Goal: Communication & Community: Answer question/provide support

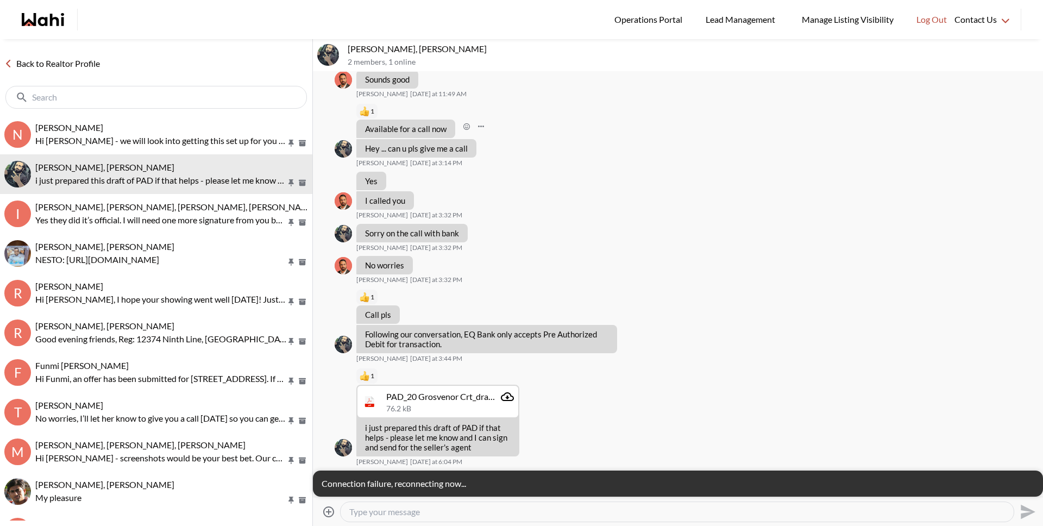
scroll to position [660, 0]
click at [106, 139] on p "Hi [PERSON_NAME] - we will look into getting this set up for you [DATE]." at bounding box center [160, 140] width 251 height 13
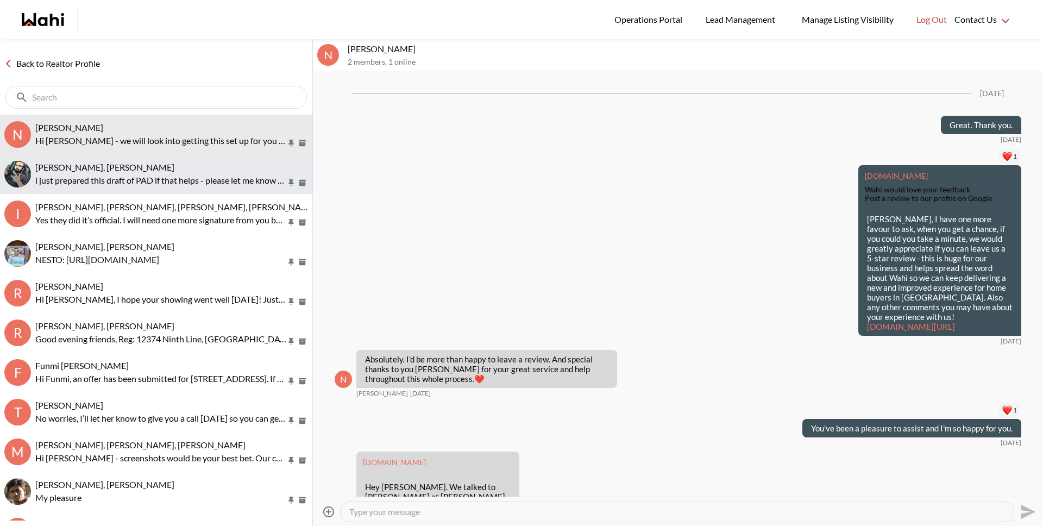
scroll to position [1658, 0]
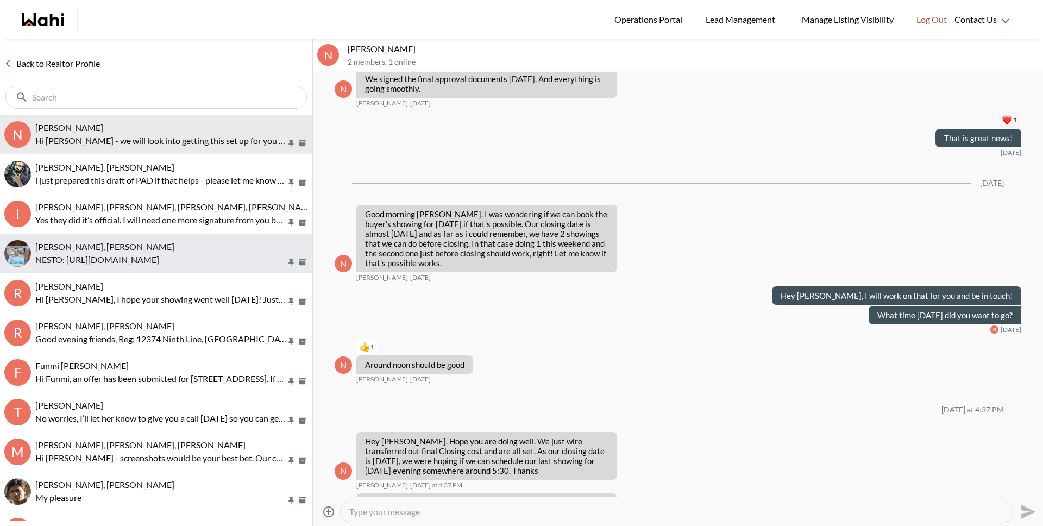
click at [79, 255] on p "NESTO: [URL][DOMAIN_NAME]" at bounding box center [160, 259] width 251 height 13
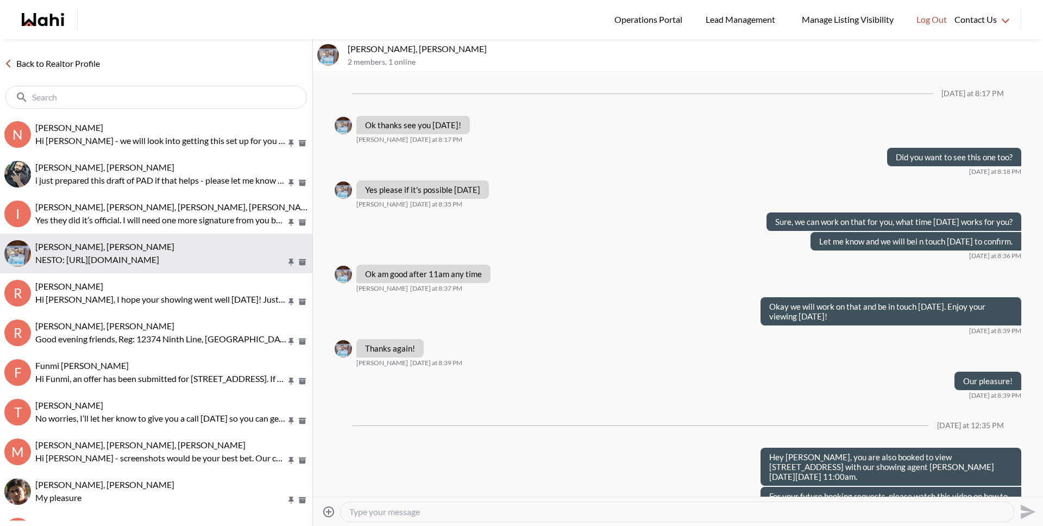
scroll to position [1710, 0]
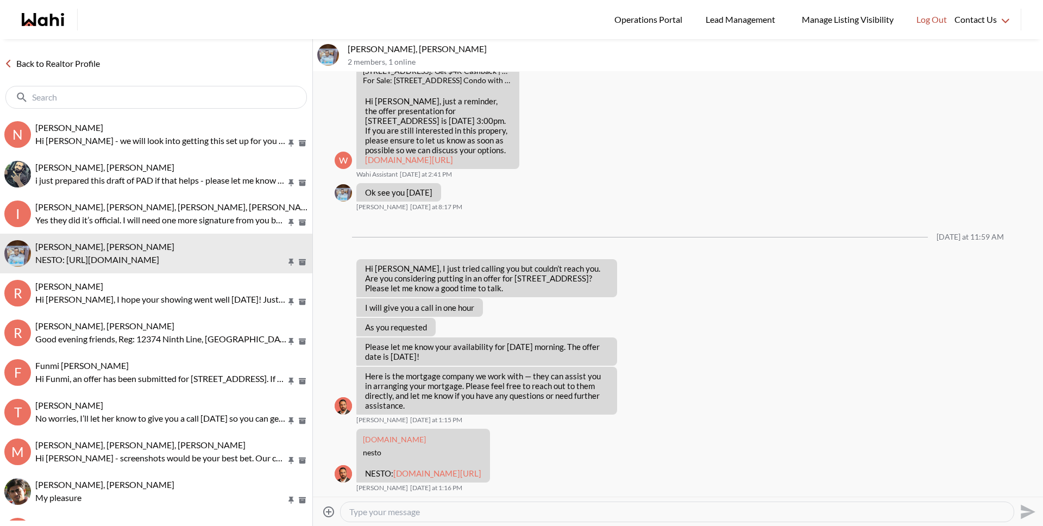
click at [398, 373] on textarea "Type your message" at bounding box center [676, 511] width 655 height 11
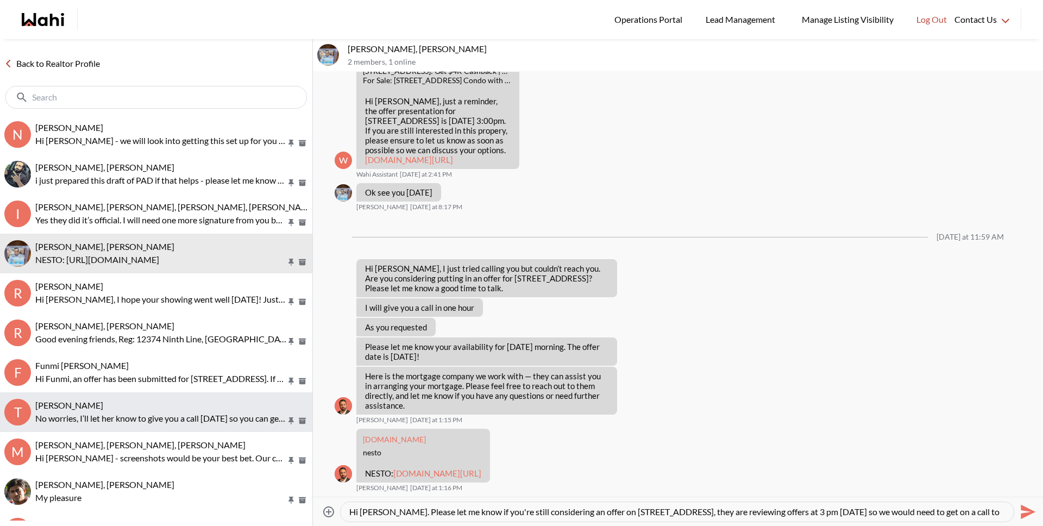
scroll to position [11, 0]
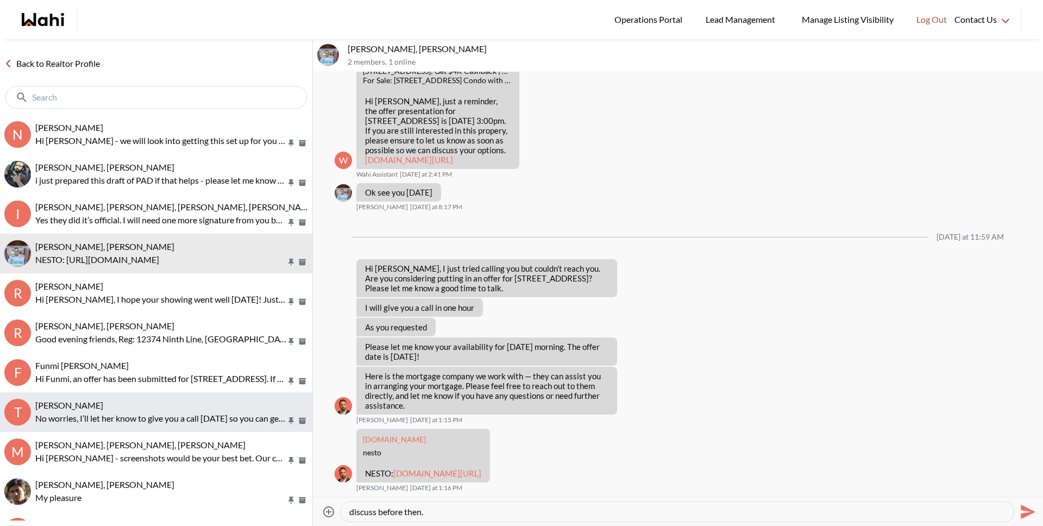
type textarea "Hi Efram. Please let me know if you're still considering an offer on 188 Fairvi…"
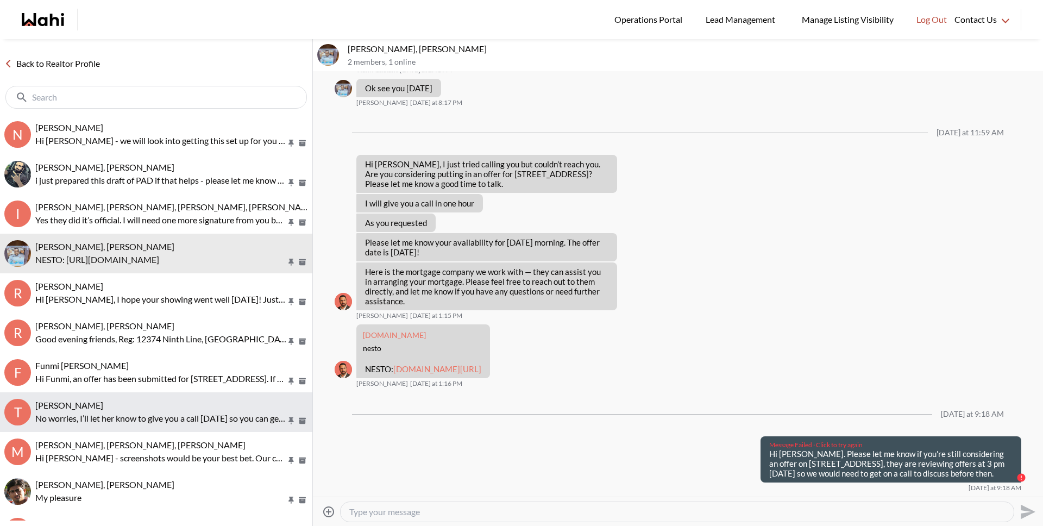
scroll to position [0, 0]
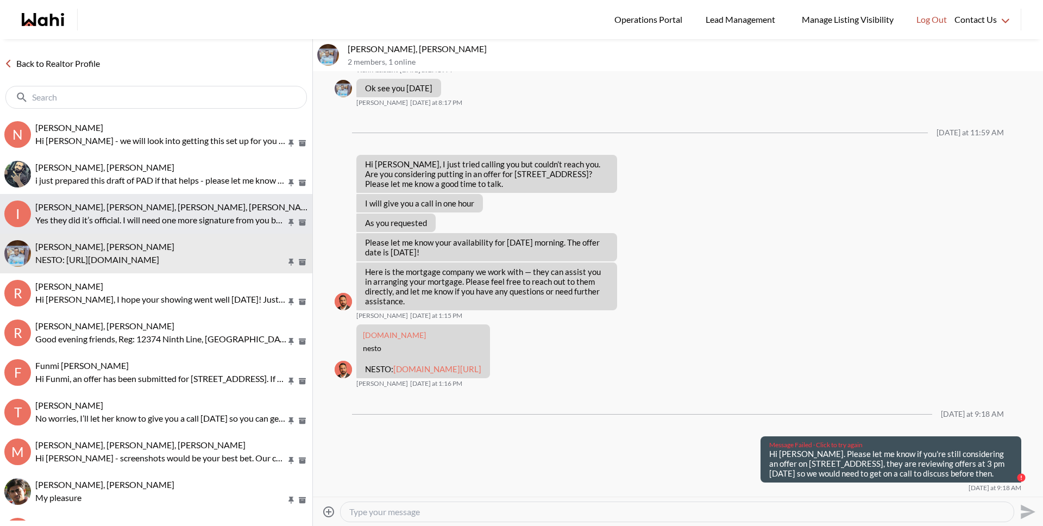
click at [89, 201] on span "[PERSON_NAME], [PERSON_NAME], [PERSON_NAME], [PERSON_NAME]" at bounding box center [175, 206] width 281 height 10
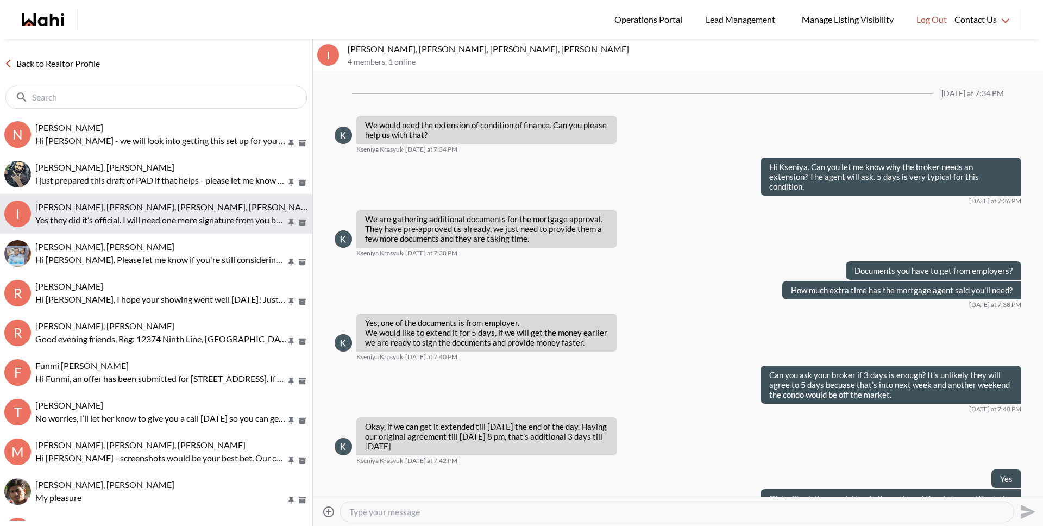
scroll to position [698, 0]
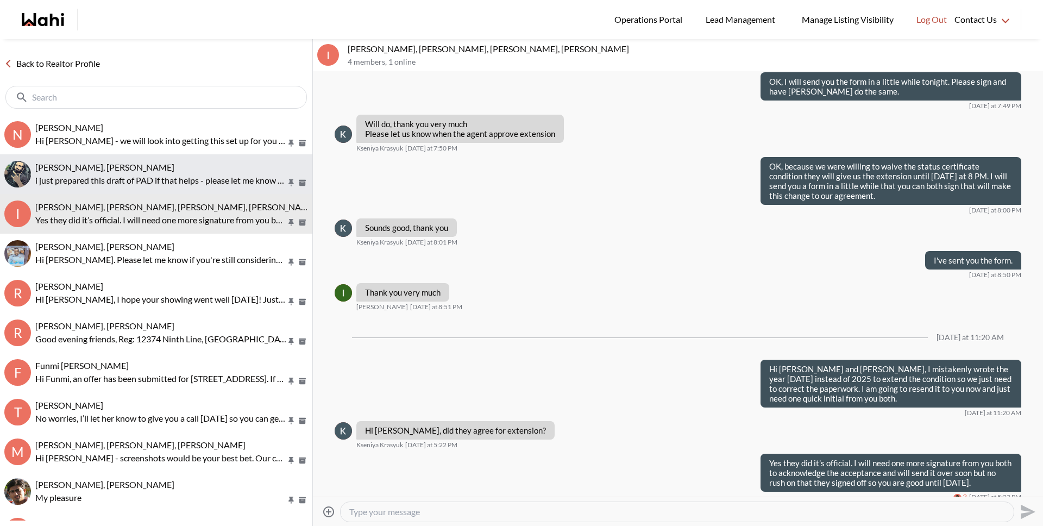
click at [83, 176] on p "i just prepared this draft of PAD if that helps - please let me know and I can …" at bounding box center [160, 180] width 251 height 13
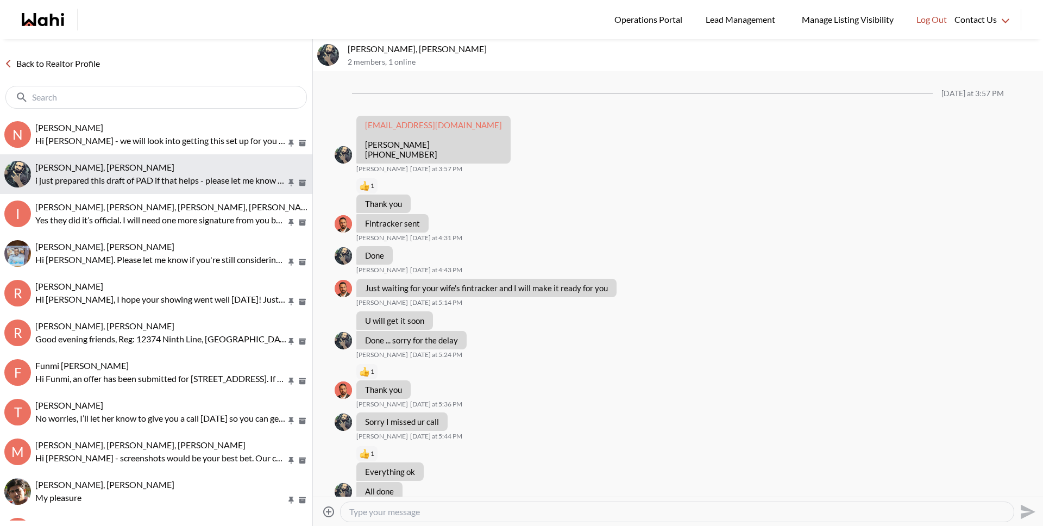
scroll to position [634, 0]
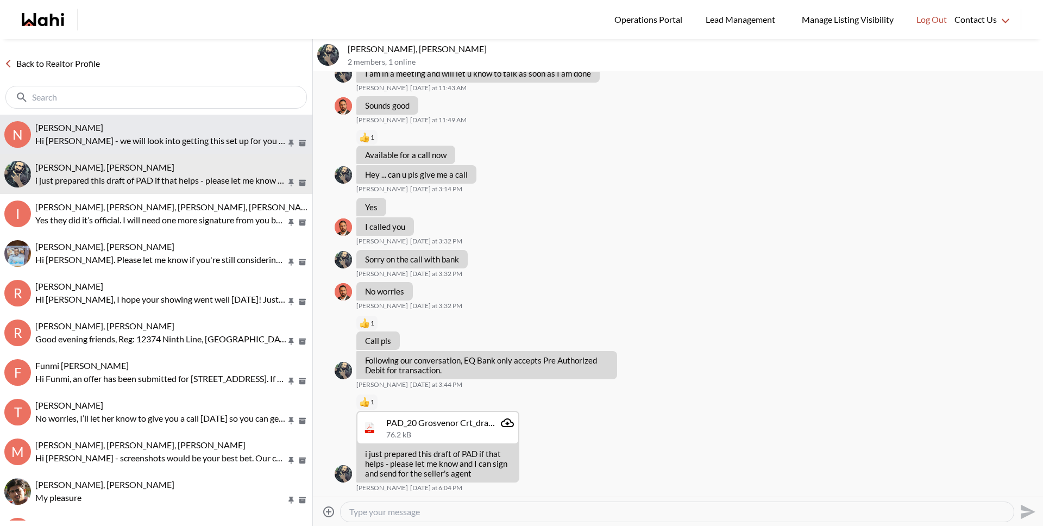
click at [80, 134] on p "Hi [PERSON_NAME] - we will look into getting this set up for you [DATE]." at bounding box center [160, 140] width 251 height 13
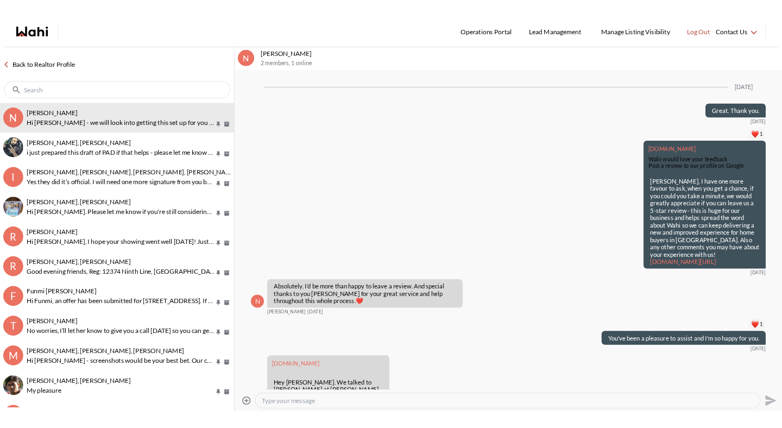
scroll to position [1658, 0]
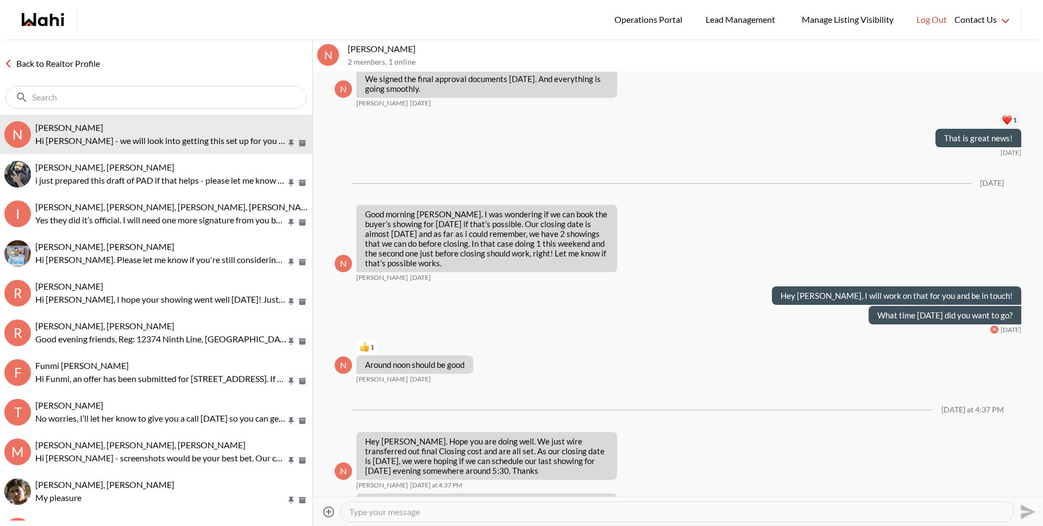
click at [64, 58] on link "Back to Realtor Profile" at bounding box center [52, 63] width 104 height 14
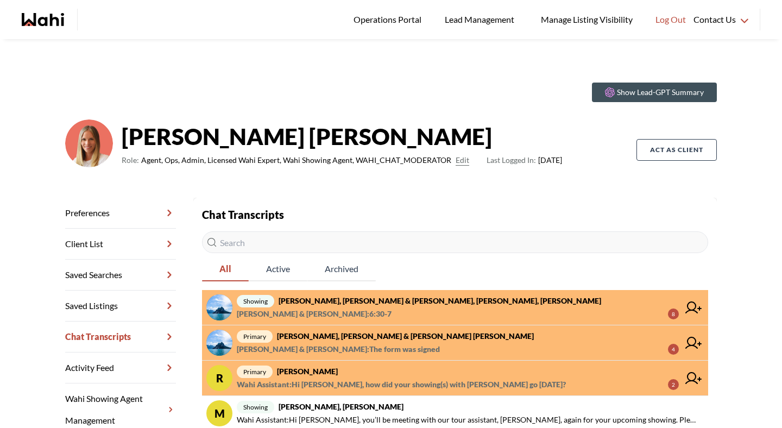
click at [333, 332] on strong "[PERSON_NAME], [PERSON_NAME] & [PERSON_NAME] [PERSON_NAME]" at bounding box center [405, 335] width 257 height 9
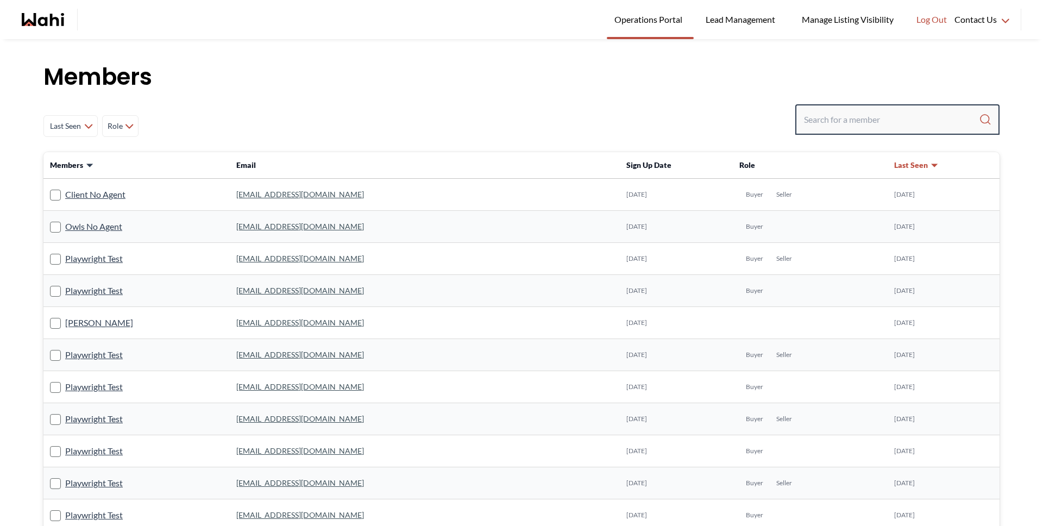
click at [819, 113] on input "Search input" at bounding box center [891, 120] width 175 height 20
type input "faraz az"
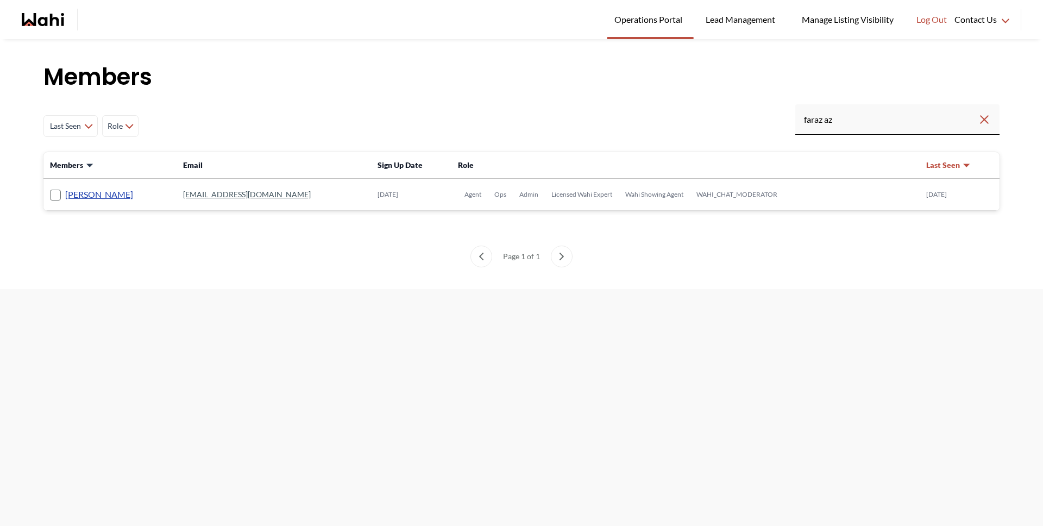
click at [74, 189] on link "[PERSON_NAME]" at bounding box center [99, 194] width 68 height 14
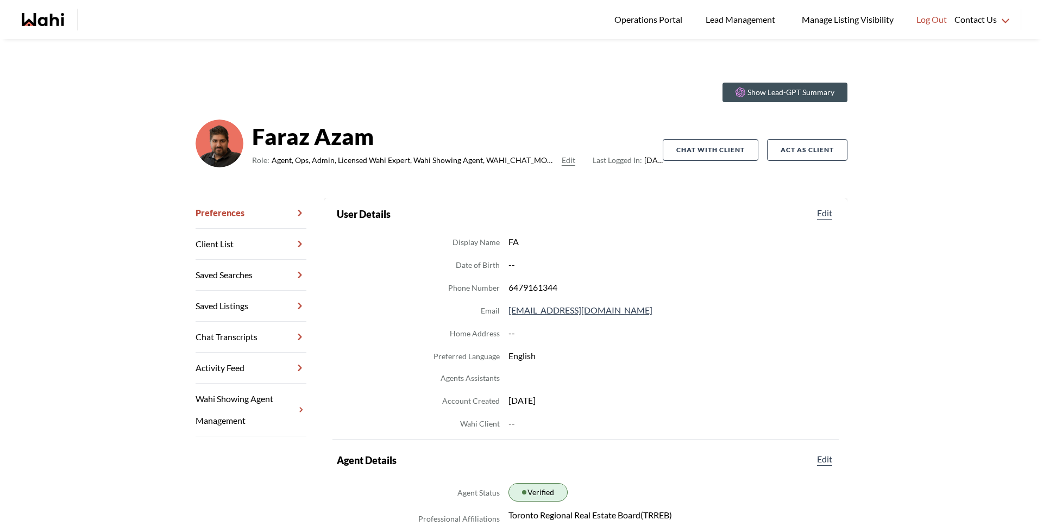
click at [248, 330] on link "Chat Transcripts" at bounding box center [250, 336] width 111 height 31
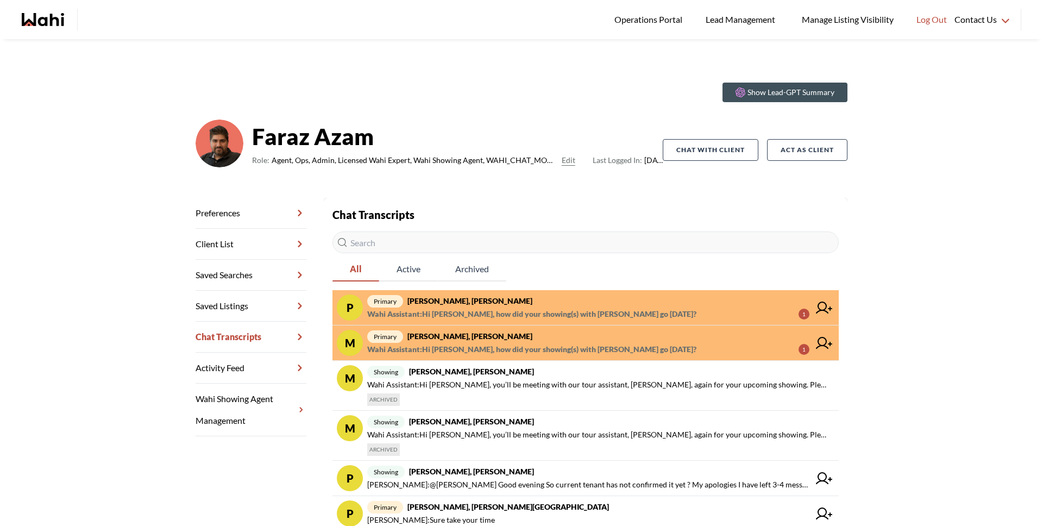
click at [514, 299] on span "primary Pradip Saha, Faraz" at bounding box center [588, 300] width 442 height 13
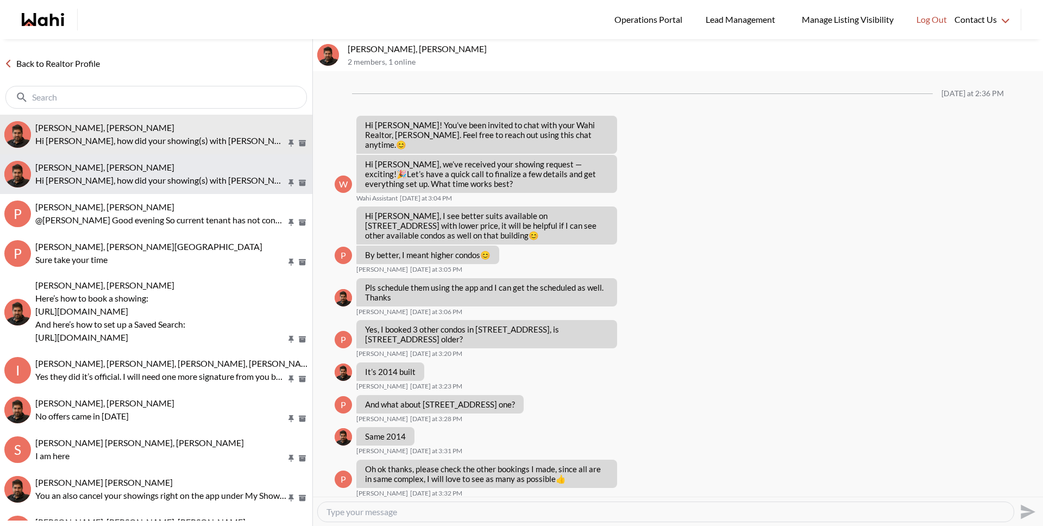
scroll to position [607, 0]
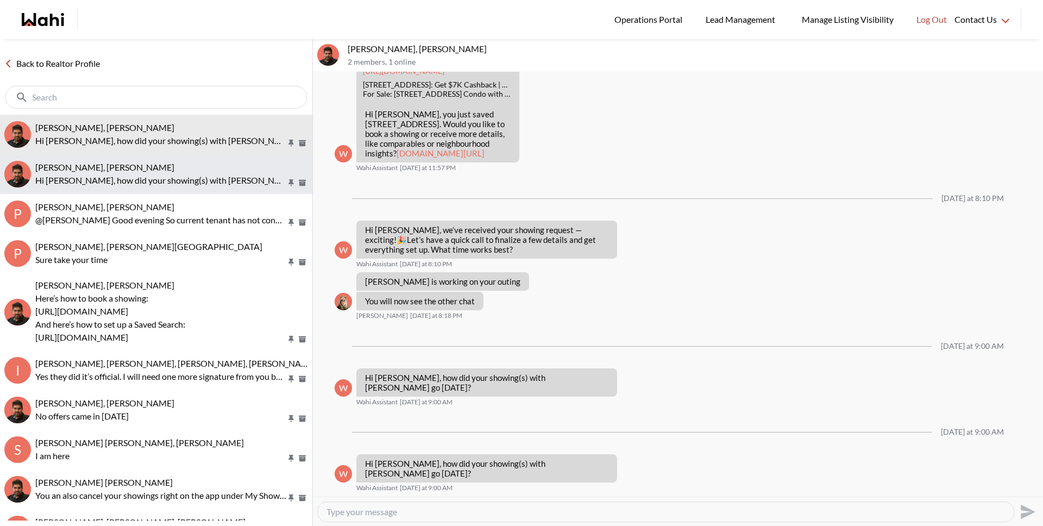
click at [176, 176] on p "Hi Michael, how did your showing(s) with Paul go yesterday?" at bounding box center [160, 180] width 251 height 13
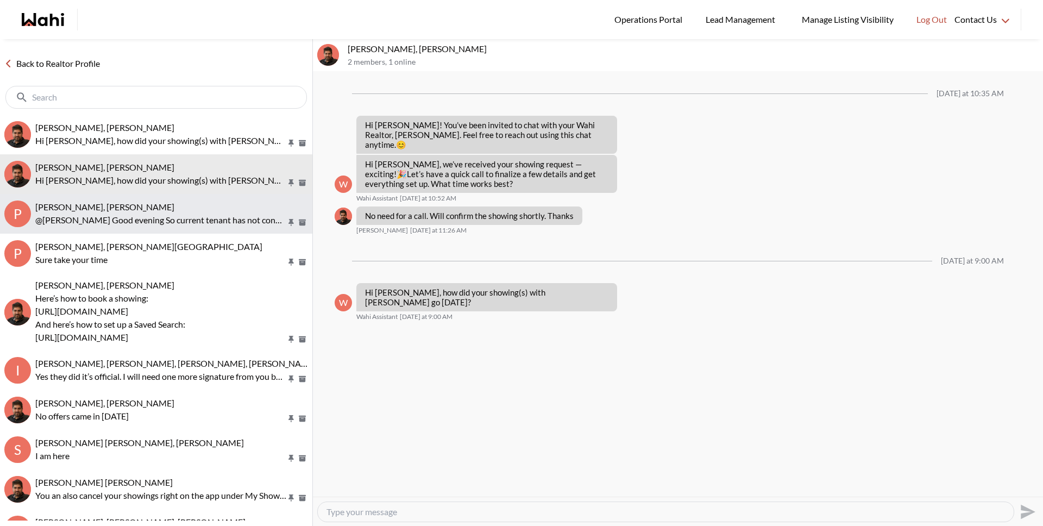
click at [161, 207] on div "Pradip Saha, Paul, Faraz" at bounding box center [171, 206] width 273 height 11
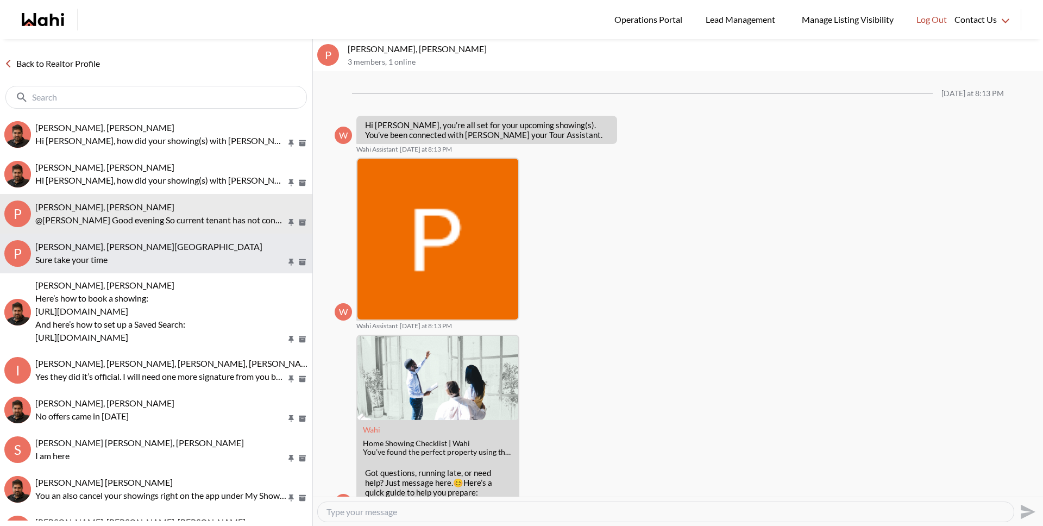
scroll to position [566, 0]
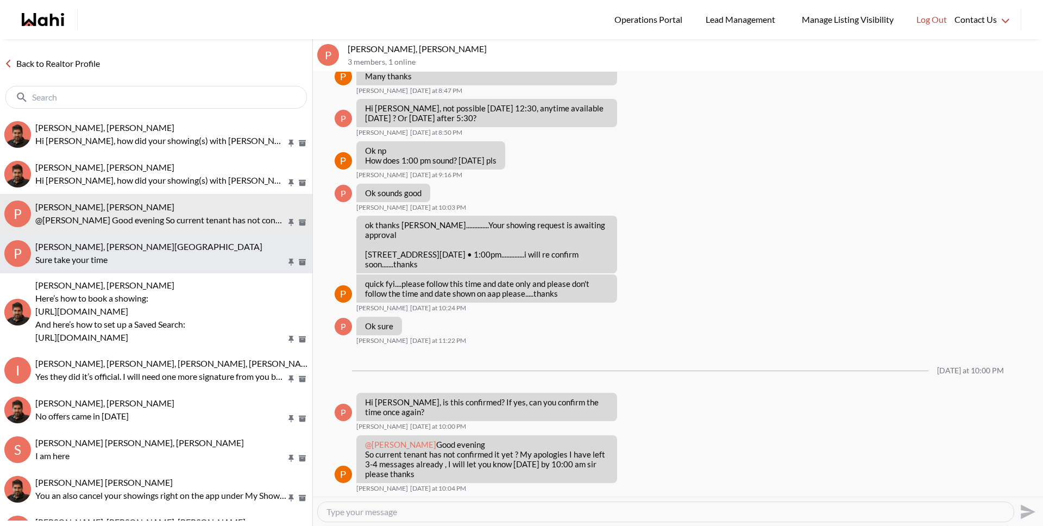
click at [157, 245] on span "Pradeep Pradhan, Shilpa Pradhan, Faraz" at bounding box center [148, 246] width 227 height 10
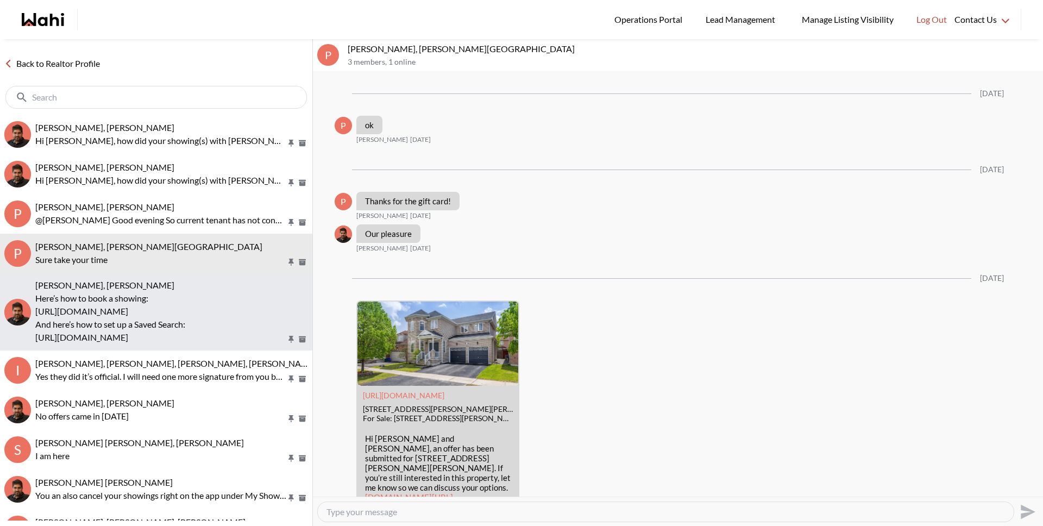
scroll to position [1627, 0]
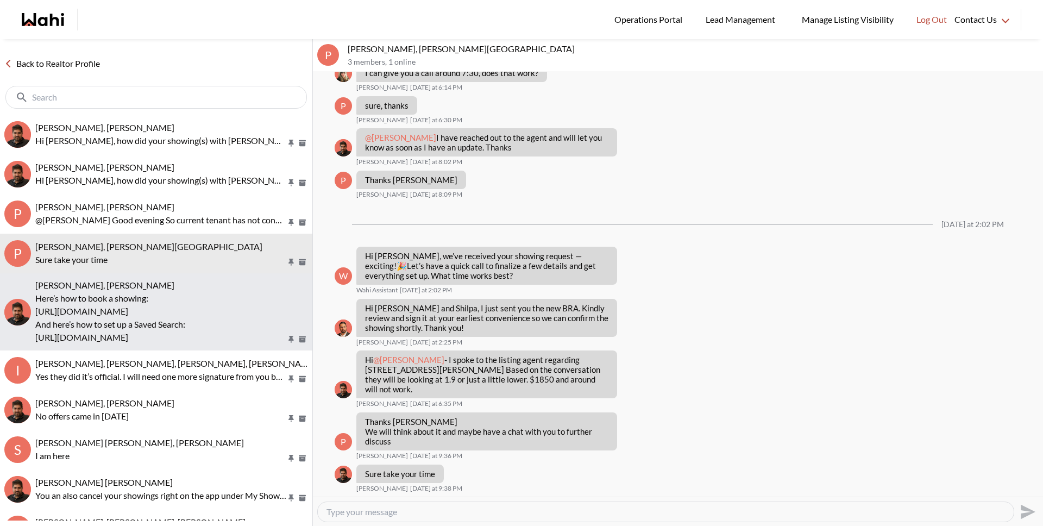
click at [151, 279] on button "Steve carvalho, Faraz Here’s how to book a showing: https://www.loom.com/share/…" at bounding box center [156, 311] width 312 height 77
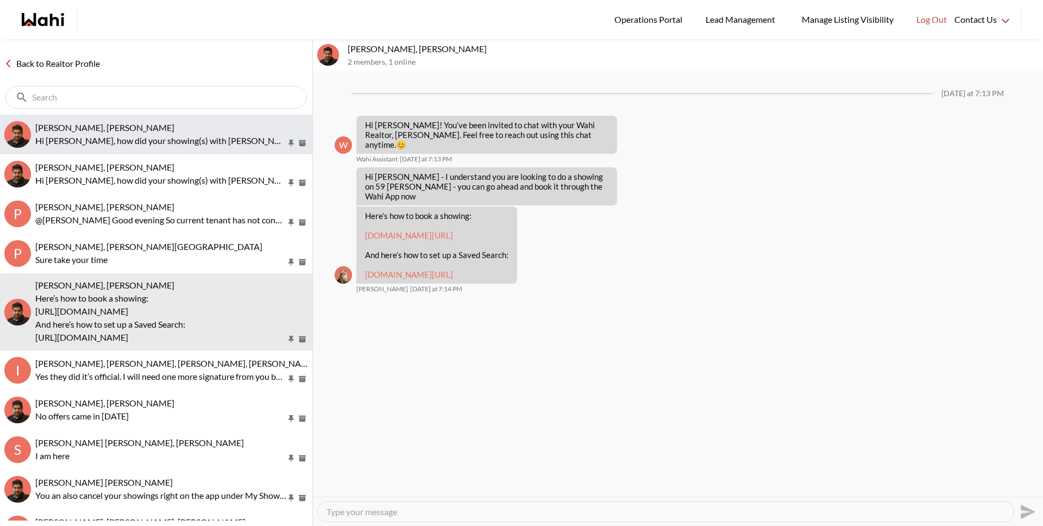
click at [103, 135] on p "Hi Pradip, how did your showing(s) with Duane go yesterday?" at bounding box center [160, 140] width 251 height 13
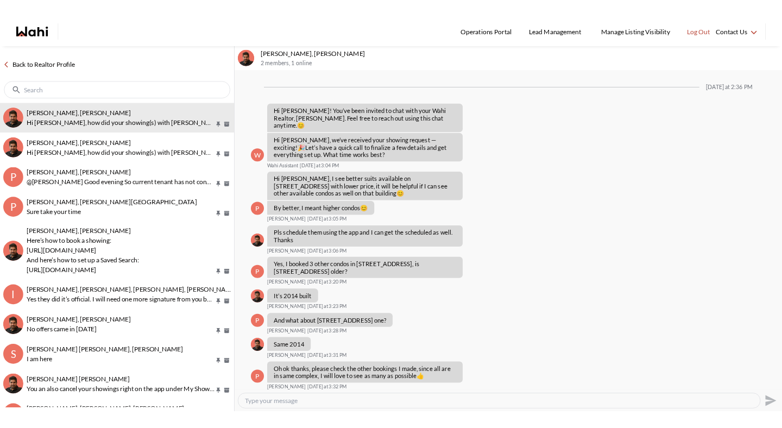
scroll to position [607, 0]
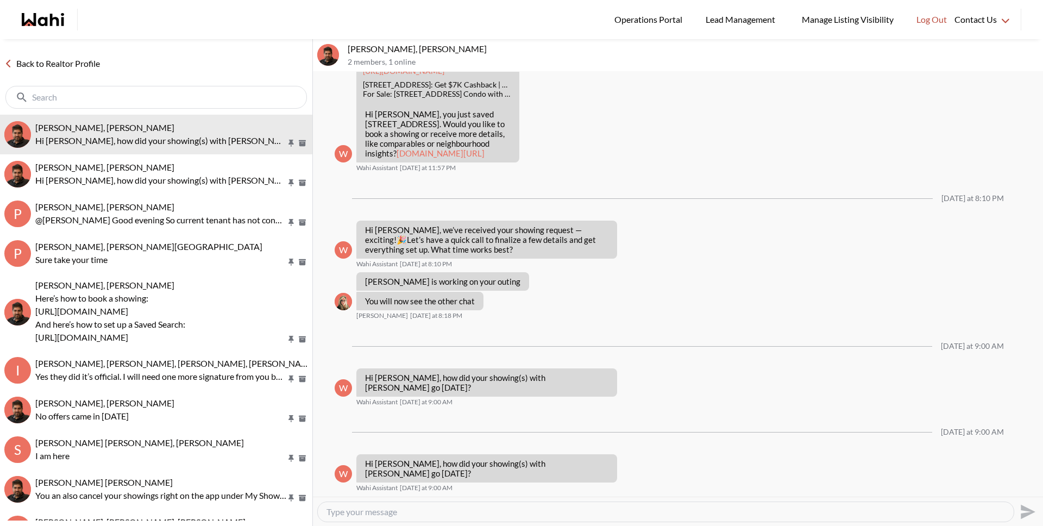
click at [83, 59] on link "Back to Realtor Profile" at bounding box center [52, 63] width 104 height 14
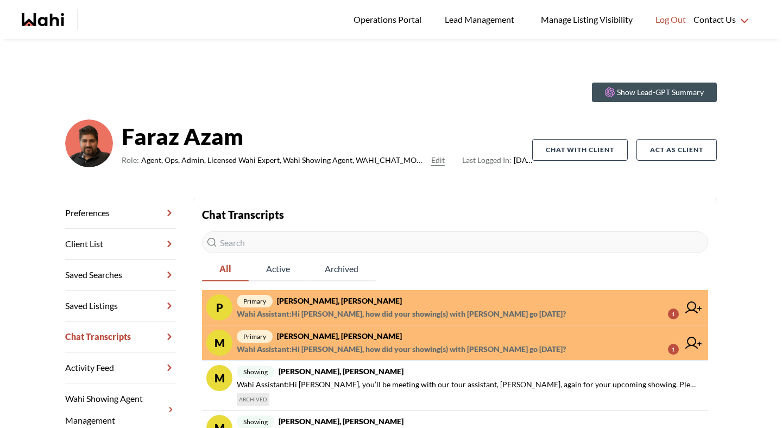
click at [296, 338] on strong "Michael Ventrella, Faraz" at bounding box center [339, 335] width 125 height 9
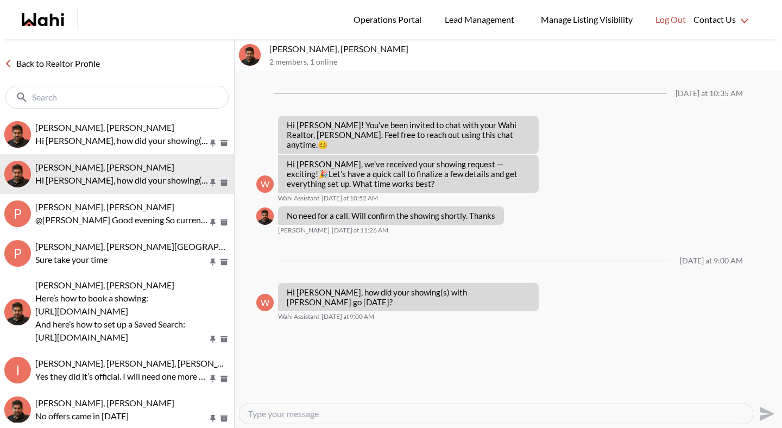
click at [79, 64] on link "Back to Realtor Profile" at bounding box center [52, 63] width 104 height 14
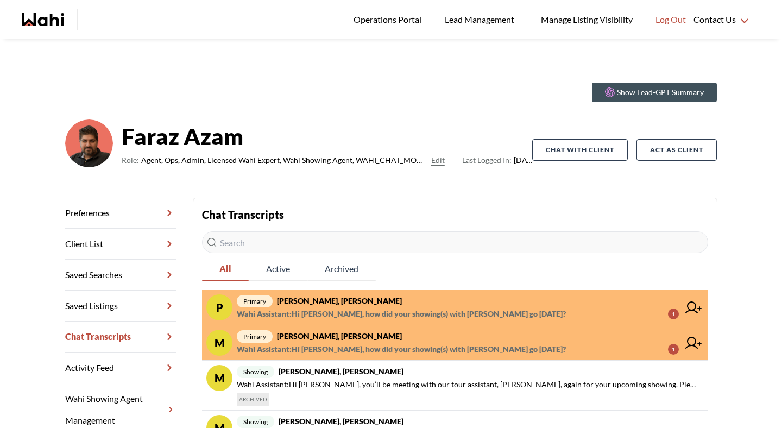
click at [303, 311] on span "Wahi Assistant : Hi Pradip, how did your showing(s) with Duane go yesterday?" at bounding box center [401, 313] width 329 height 13
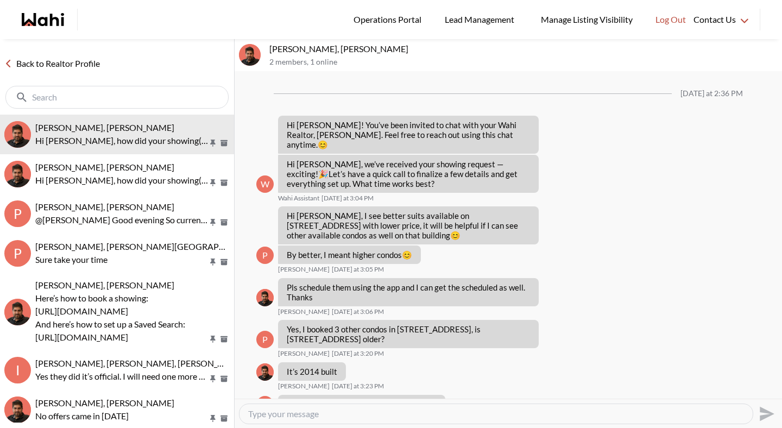
scroll to position [704, 0]
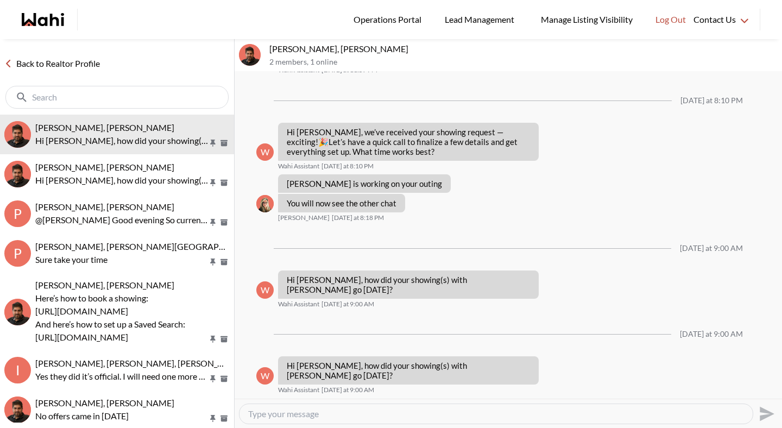
click at [78, 61] on link "Back to Realtor Profile" at bounding box center [52, 63] width 104 height 14
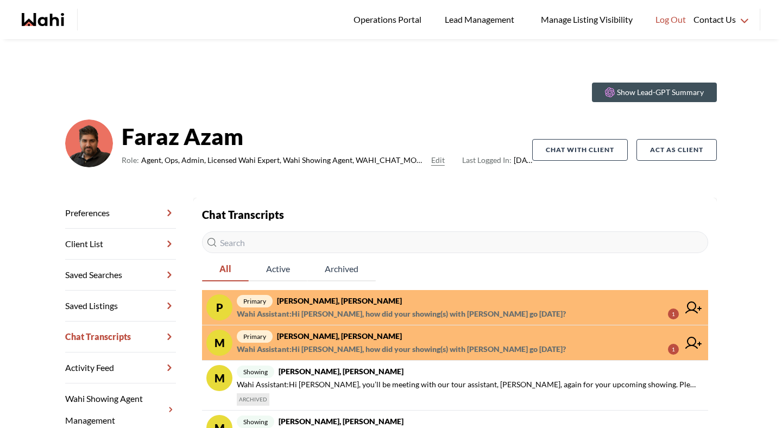
click at [332, 310] on span "Wahi Assistant : Hi Pradip, how did your showing(s) with Duane go yesterday?" at bounding box center [401, 313] width 329 height 13
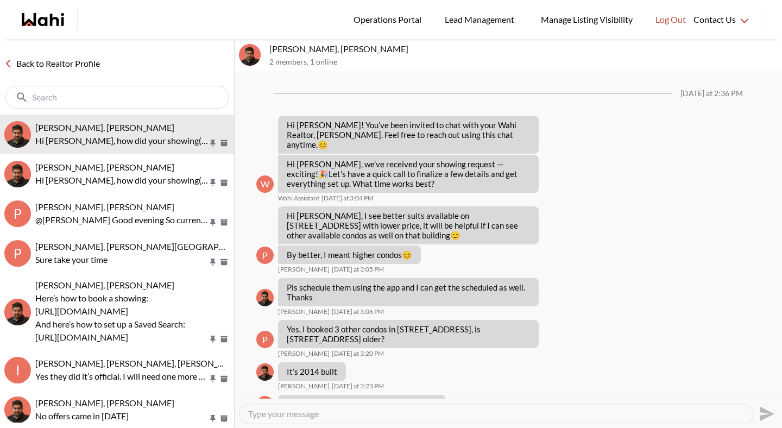
scroll to position [704, 0]
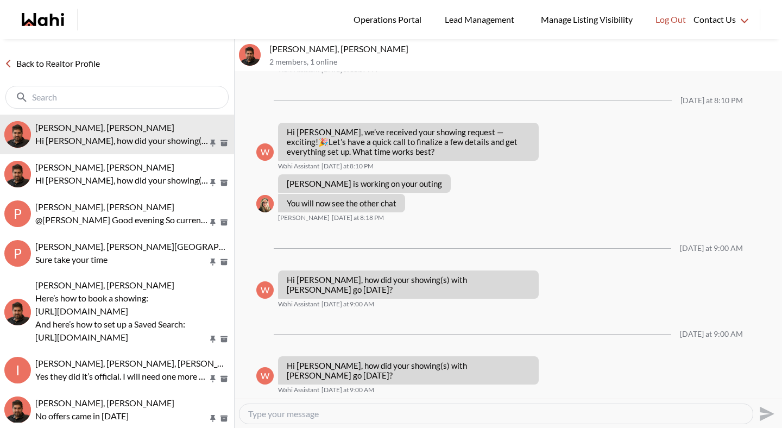
click at [81, 59] on link "Back to Realtor Profile" at bounding box center [52, 63] width 104 height 14
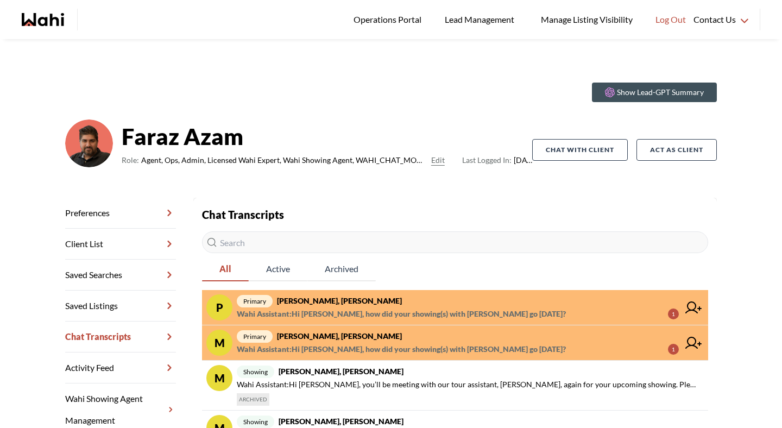
click at [312, 350] on span "Wahi Assistant : Hi Michael, how did your showing(s) with Paul go yesterday?" at bounding box center [401, 349] width 329 height 13
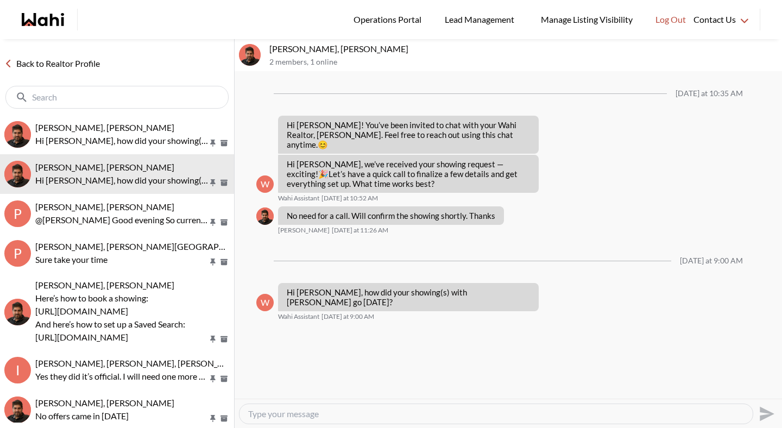
click at [50, 60] on link "Back to Realtor Profile" at bounding box center [52, 63] width 104 height 14
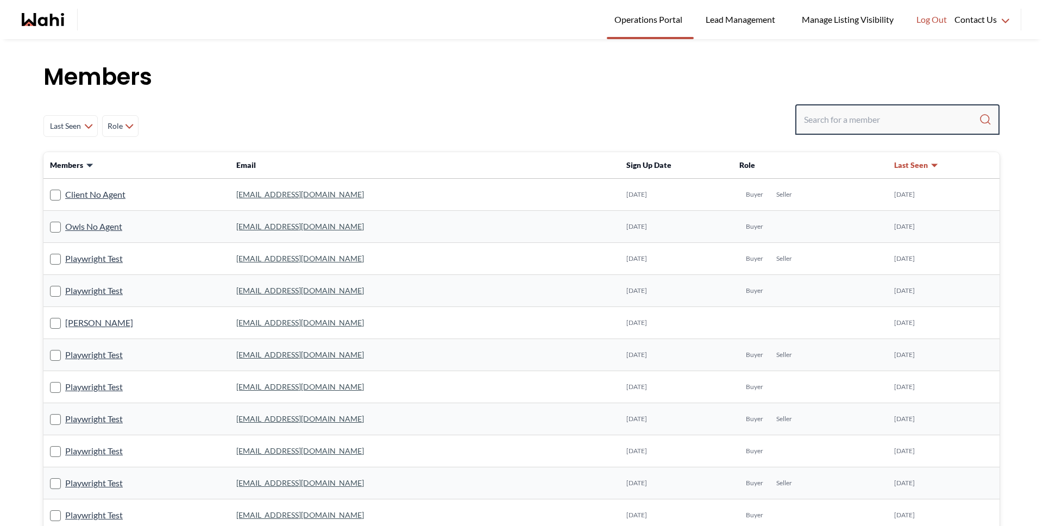
click at [822, 115] on input "Search input" at bounding box center [891, 120] width 175 height 20
type input "barbar"
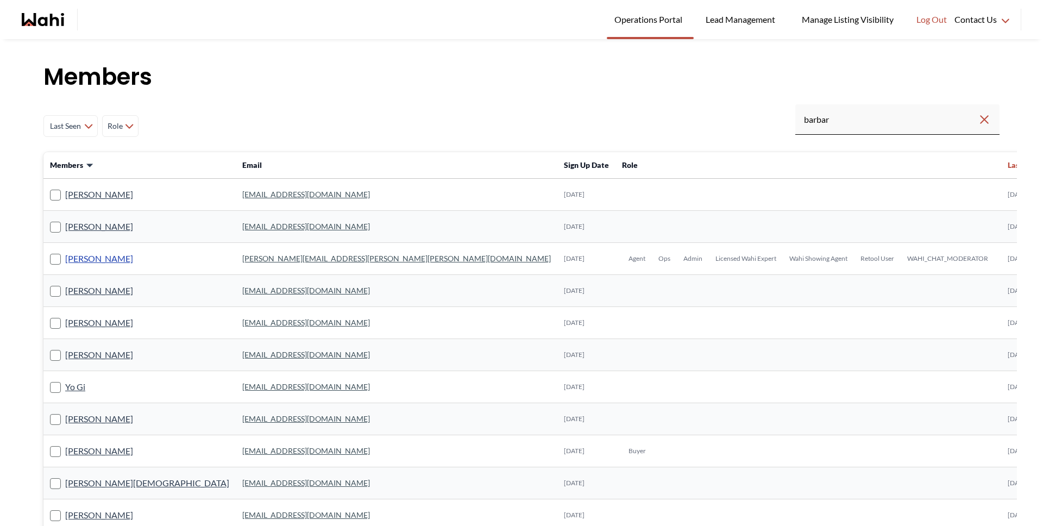
click at [70, 260] on link "[PERSON_NAME]" at bounding box center [99, 258] width 68 height 14
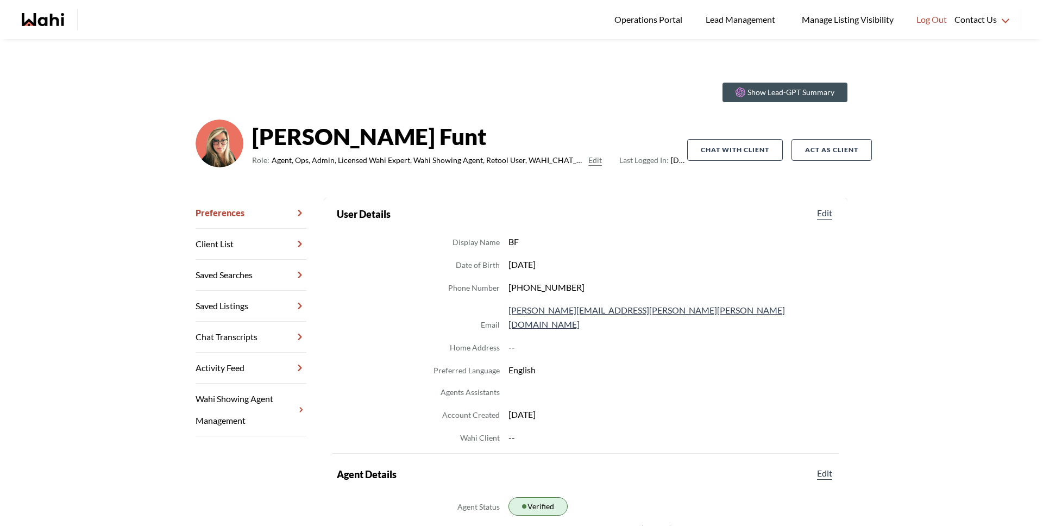
click at [230, 325] on link "Chat Transcripts" at bounding box center [250, 336] width 111 height 31
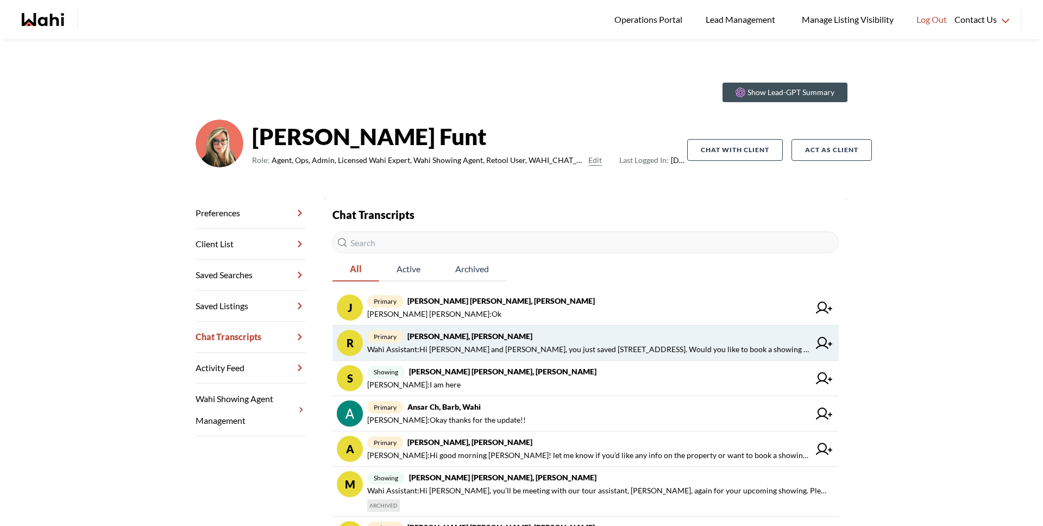
click at [450, 349] on span "Wahi Assistant : Hi Russell and Antonietta, you just saved 2 Horn St, Whitchurc…" at bounding box center [588, 349] width 442 height 13
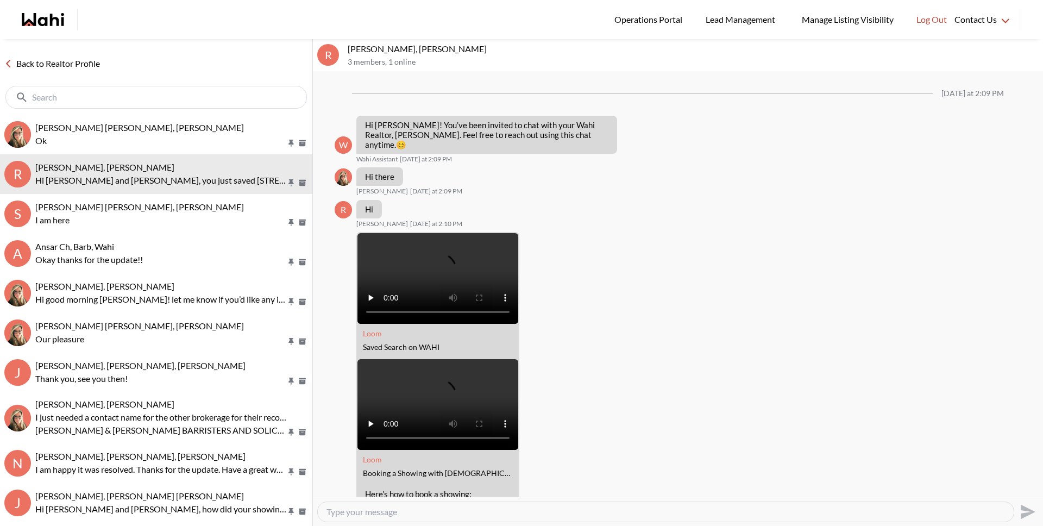
scroll to position [623, 0]
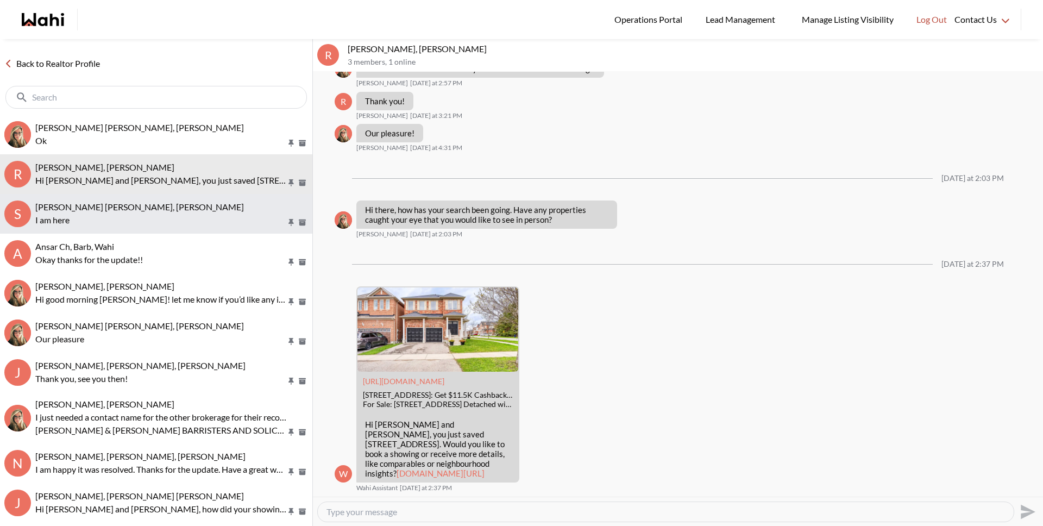
click at [123, 210] on span "samina Shoaib, Faraz, Barbara" at bounding box center [139, 206] width 209 height 10
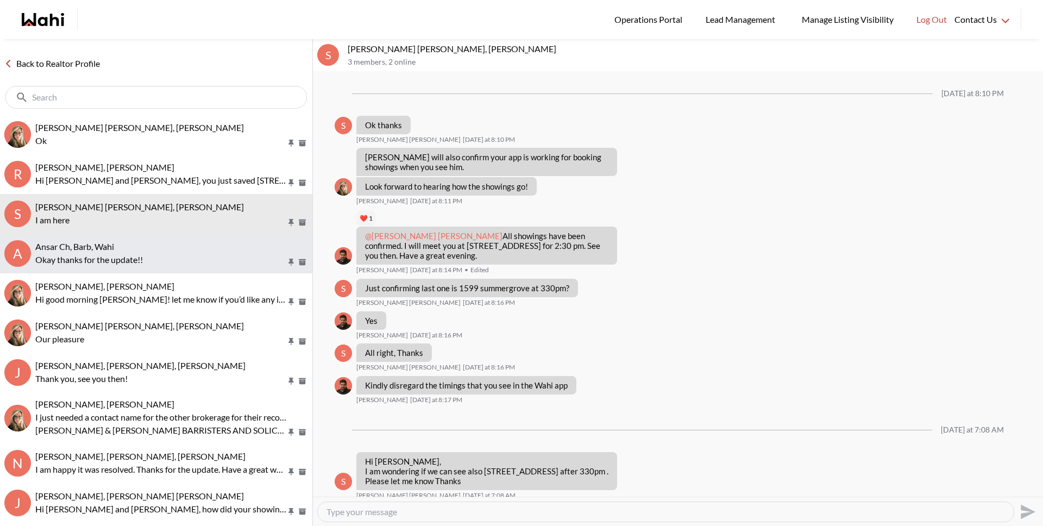
scroll to position [643, 0]
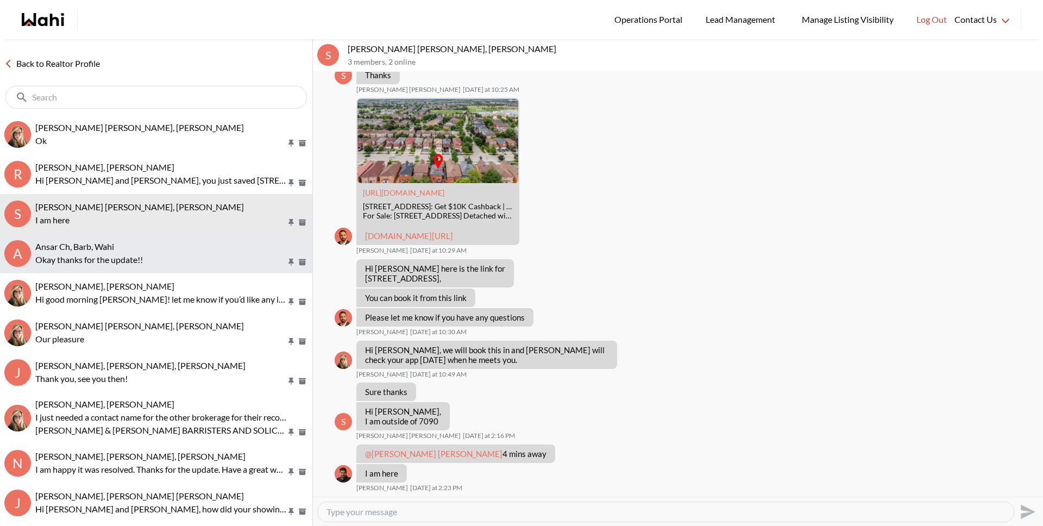
click at [140, 241] on div "Ansar Ch, Barb, Wahi" at bounding box center [171, 246] width 273 height 11
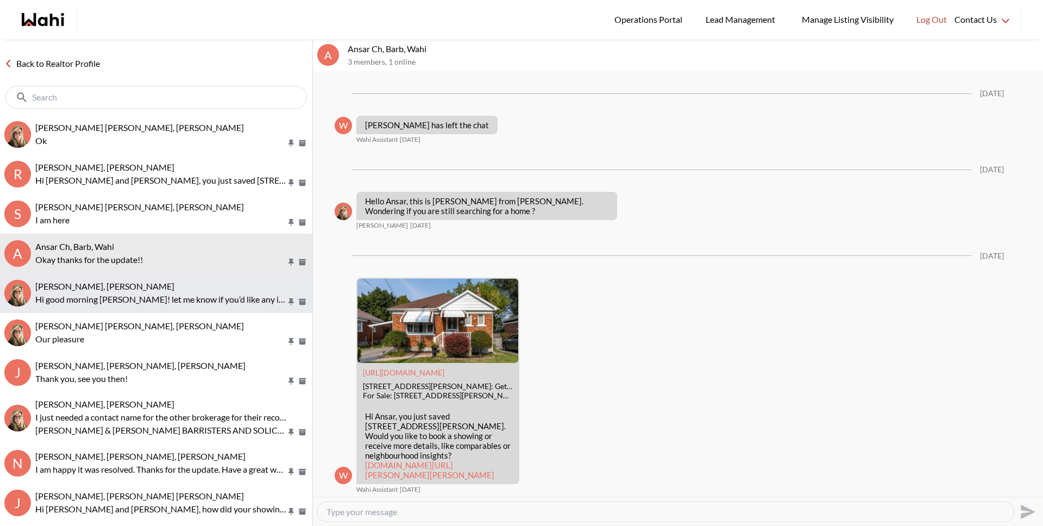
scroll to position [1175, 0]
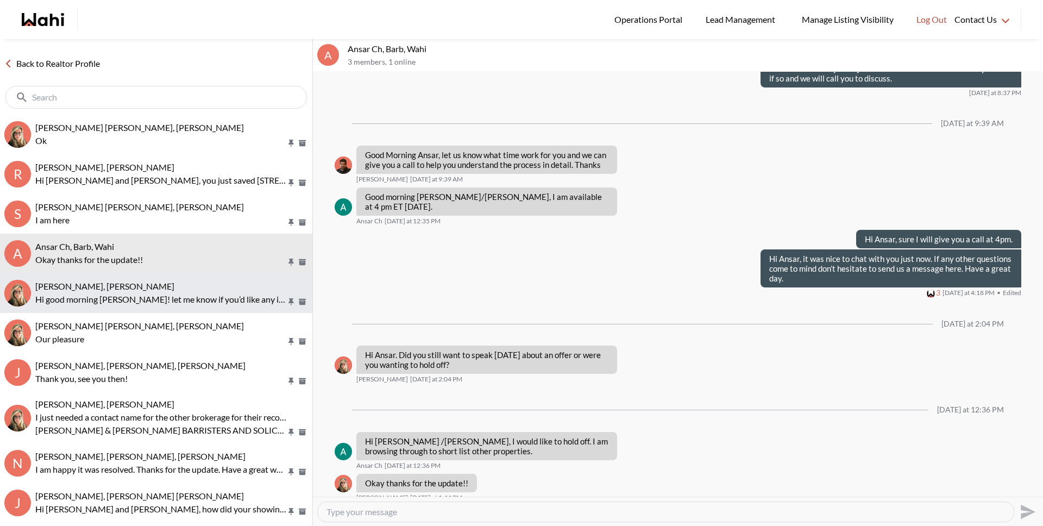
click at [140, 287] on div "Amitha Todi, Barbara" at bounding box center [171, 286] width 273 height 11
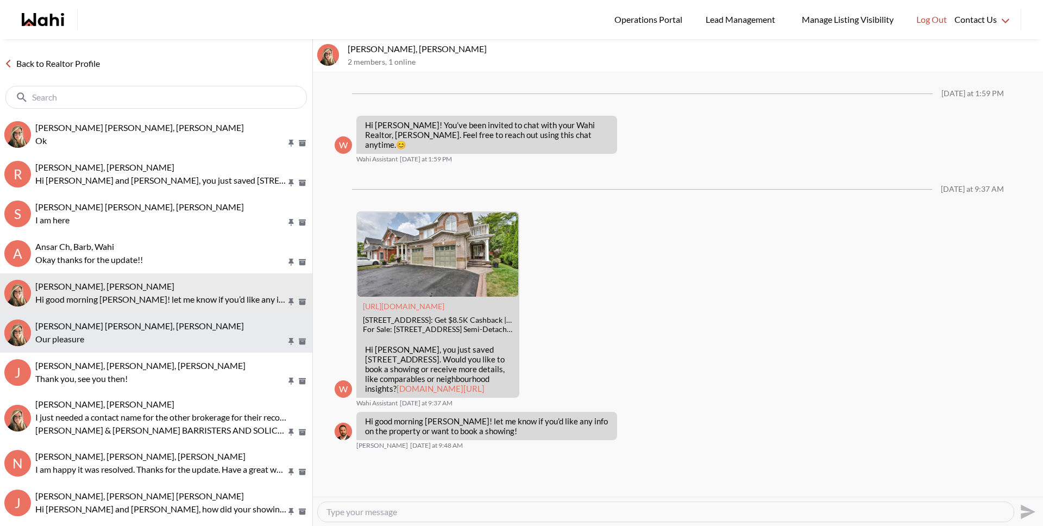
click at [130, 320] on div "samina Shoaib, Barbara" at bounding box center [171, 325] width 273 height 11
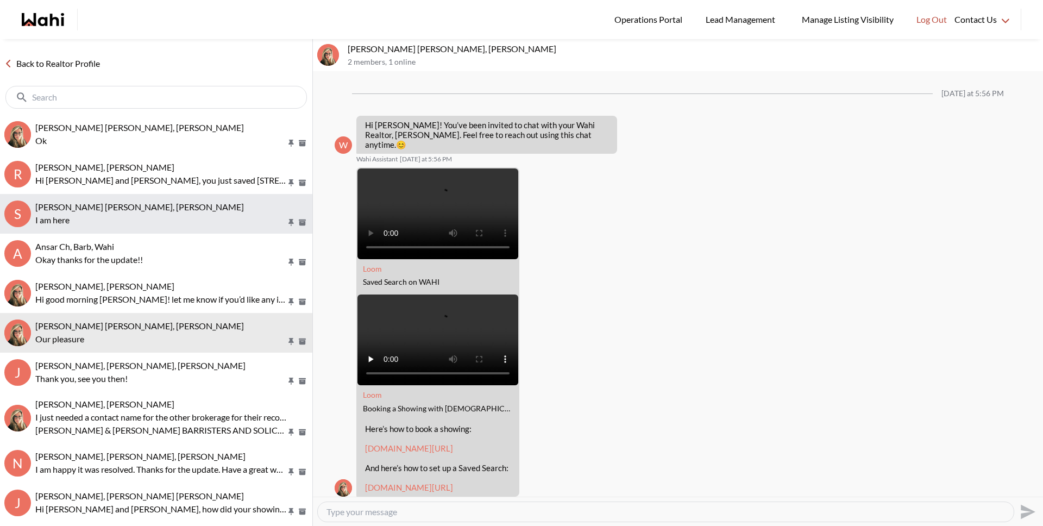
scroll to position [835, 0]
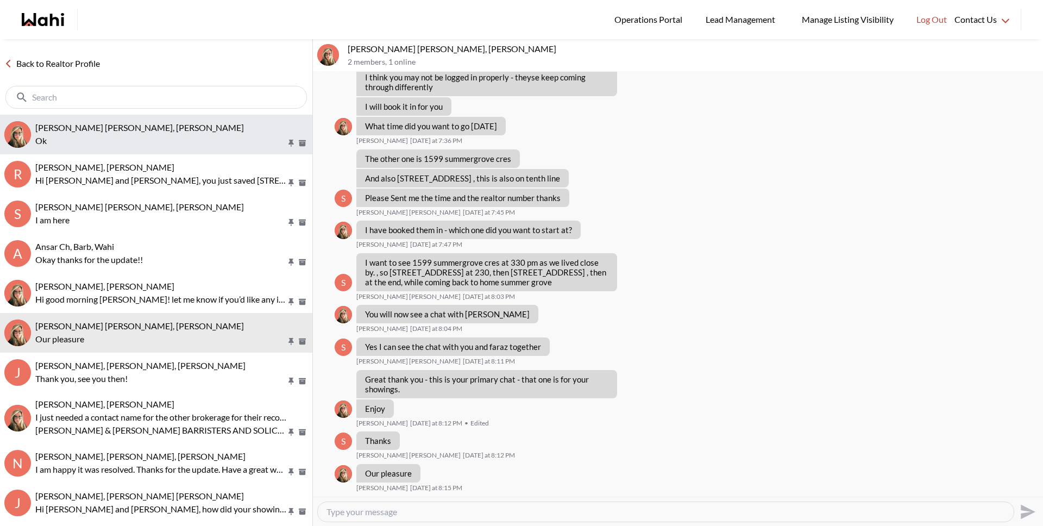
click at [130, 127] on div "Jeremy Tod, Barbara" at bounding box center [171, 127] width 273 height 11
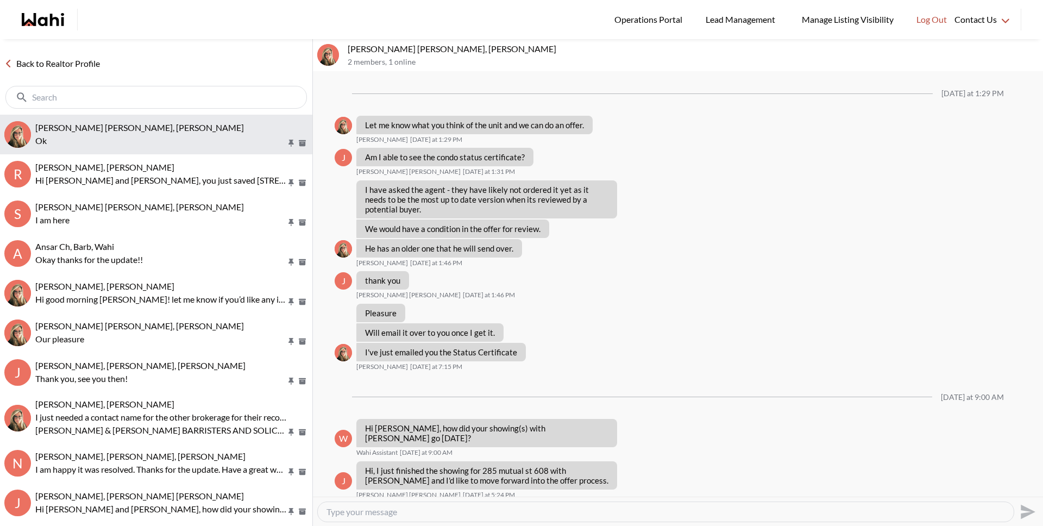
scroll to position [374, 0]
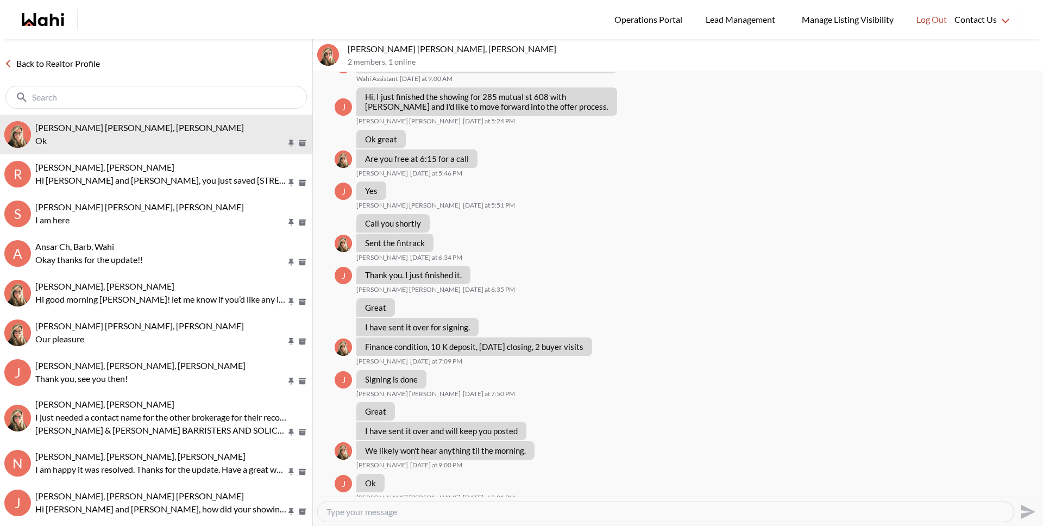
click at [73, 67] on link "Back to Realtor Profile" at bounding box center [52, 63] width 104 height 14
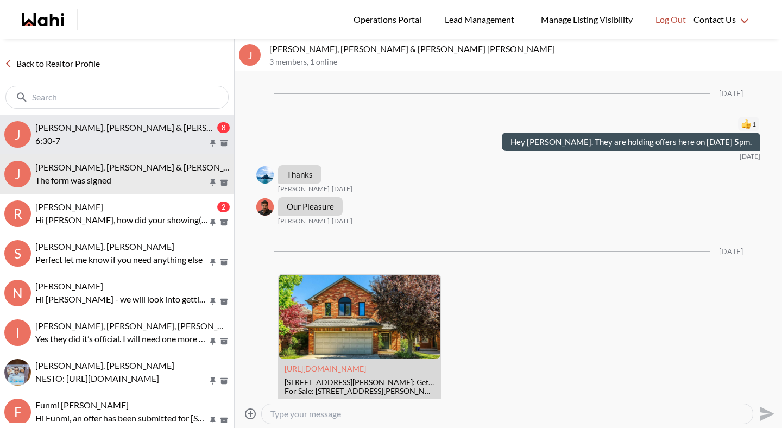
scroll to position [1146, 0]
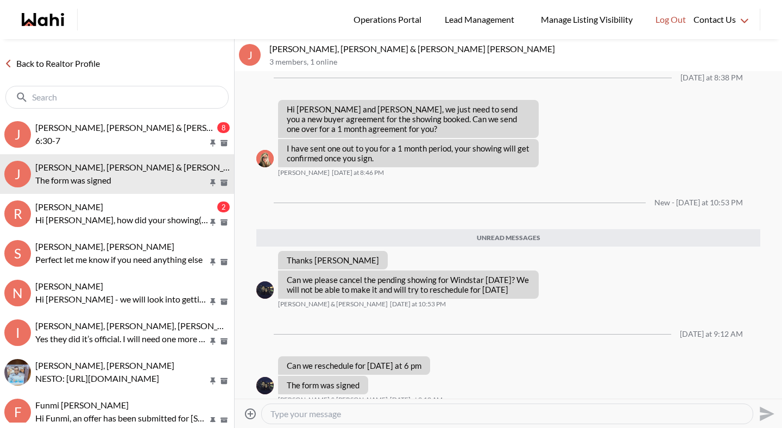
click at [380, 409] on textarea "Type your message" at bounding box center [507, 413] width 474 height 11
click at [381, 409] on textarea "Type your message" at bounding box center [507, 413] width 474 height 11
type textarea "We will work on that for you"
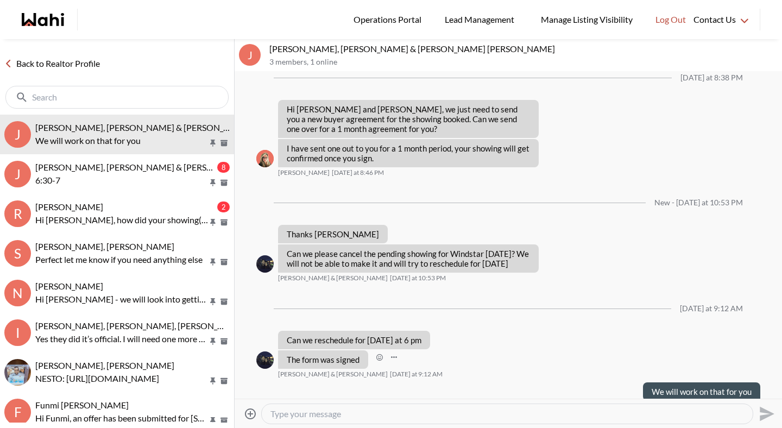
scroll to position [1152, 0]
